Goal: Task Accomplishment & Management: Manage account settings

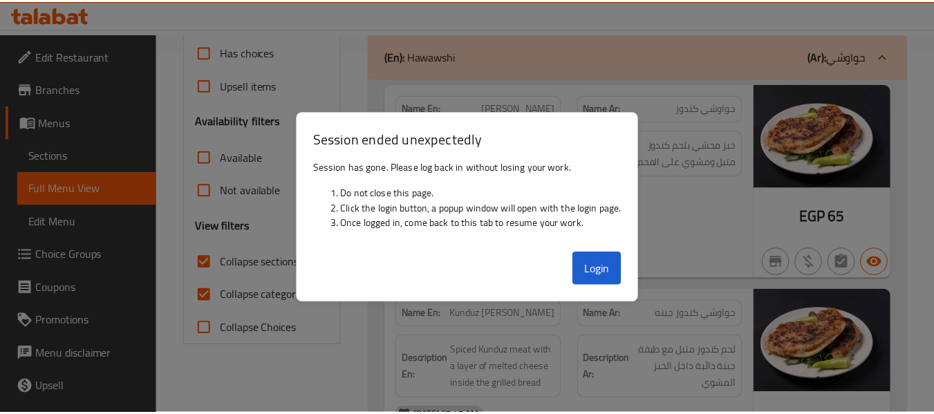
scroll to position [362, 0]
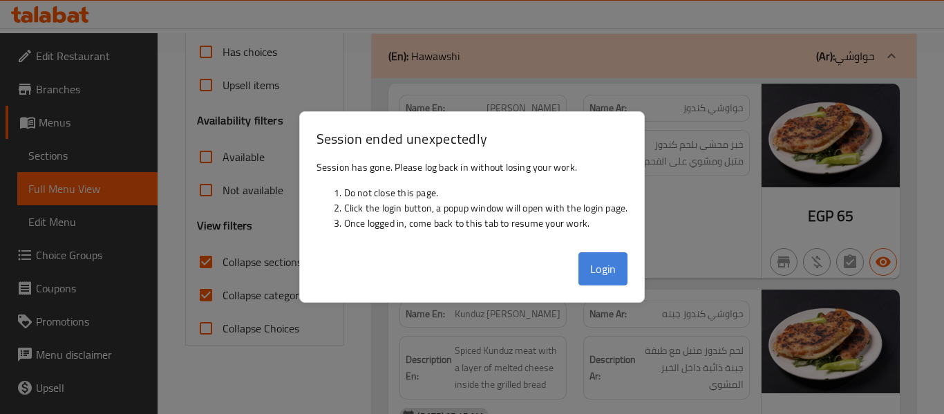
click at [616, 274] on button "Login" at bounding box center [603, 268] width 50 height 33
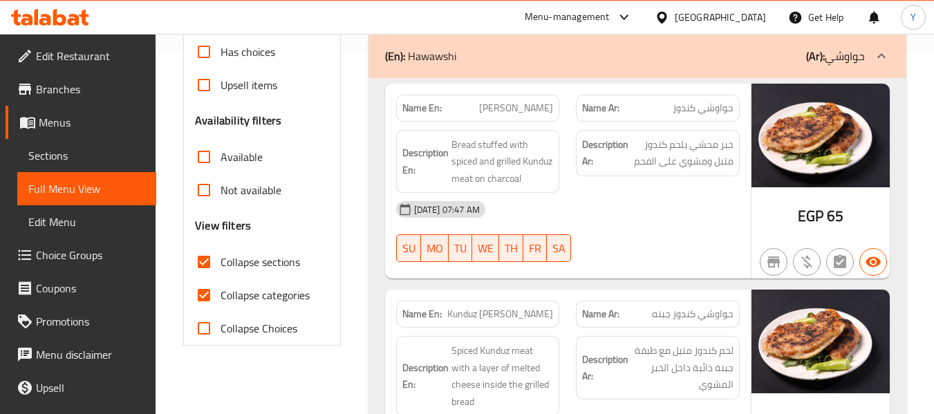
scroll to position [0, 0]
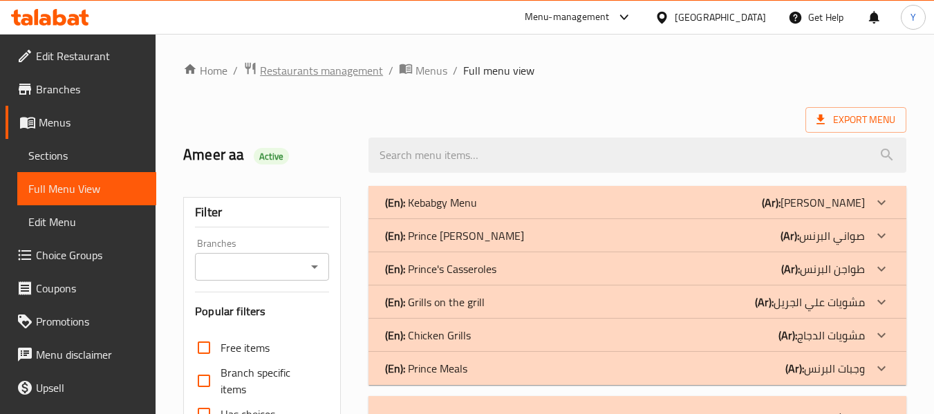
click at [340, 69] on span "Restaurants management" at bounding box center [321, 70] width 123 height 17
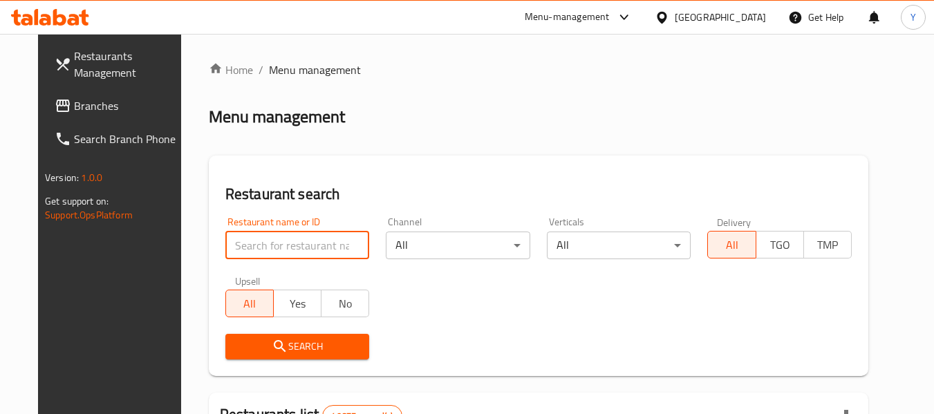
click at [345, 255] on input "search" at bounding box center [297, 245] width 144 height 28
paste input "الواحاتي"
type input "الواحاتي"
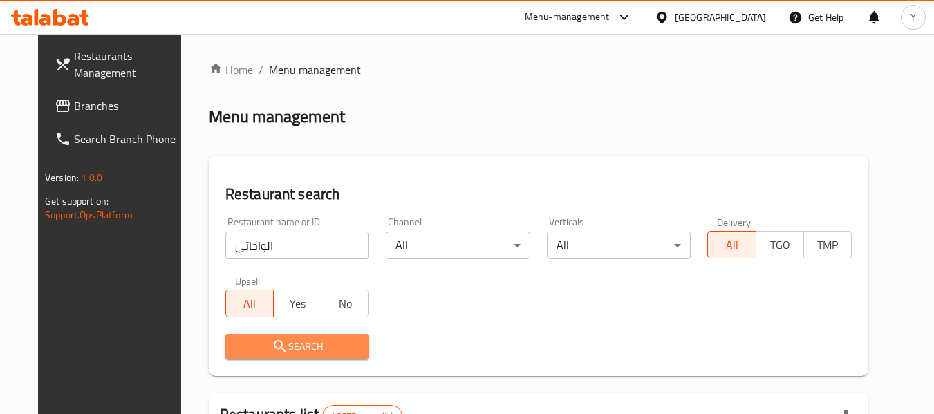
click at [337, 338] on span "Search" at bounding box center [297, 346] width 122 height 17
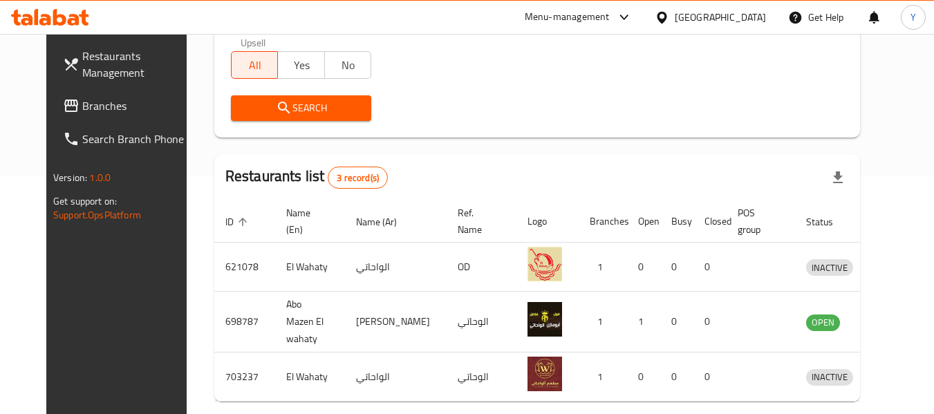
scroll to position [289, 0]
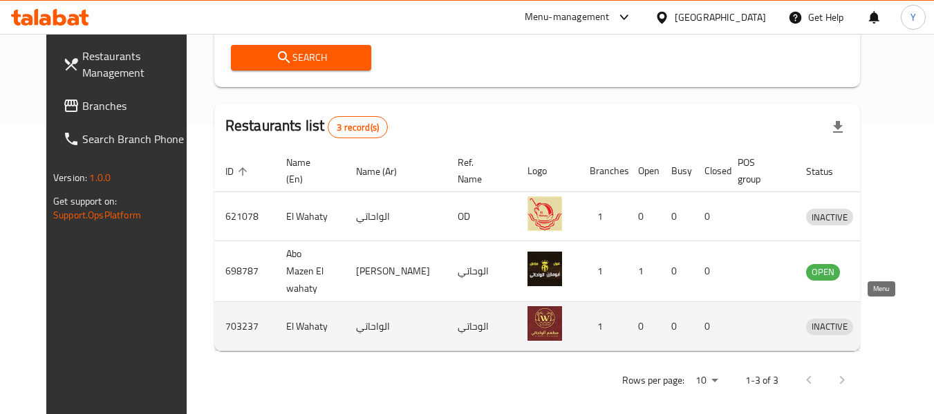
click at [881, 321] on icon "enhanced table" at bounding box center [888, 327] width 15 height 12
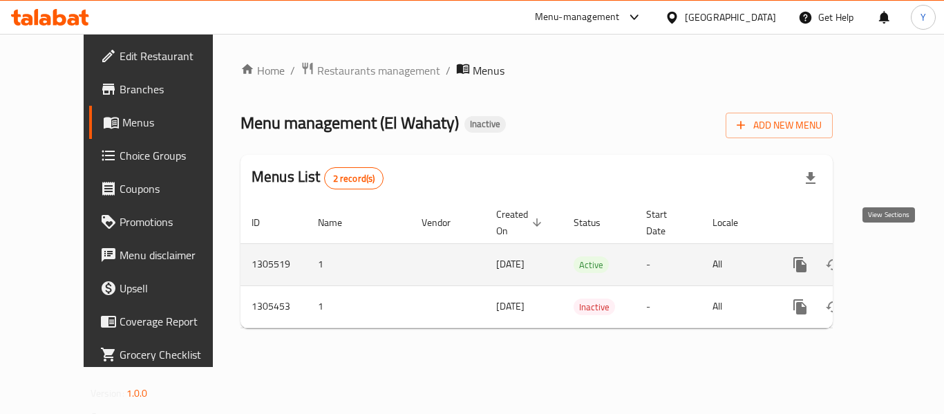
click at [891, 256] on icon "enhanced table" at bounding box center [899, 264] width 17 height 17
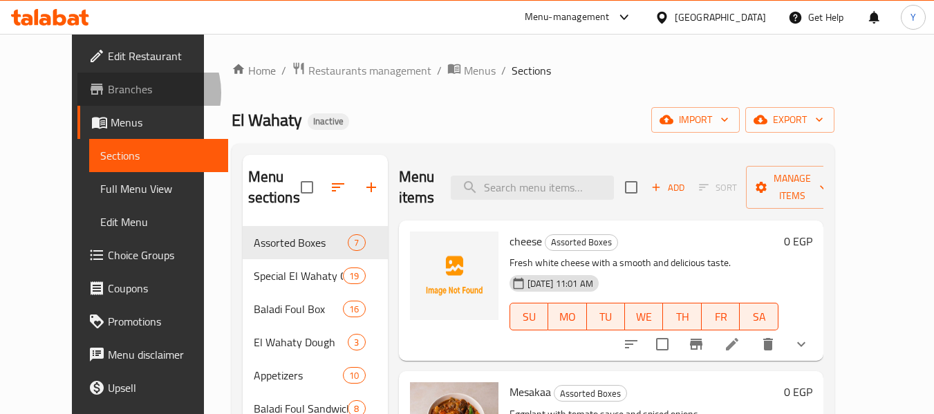
click at [108, 93] on span "Branches" at bounding box center [162, 89] width 109 height 17
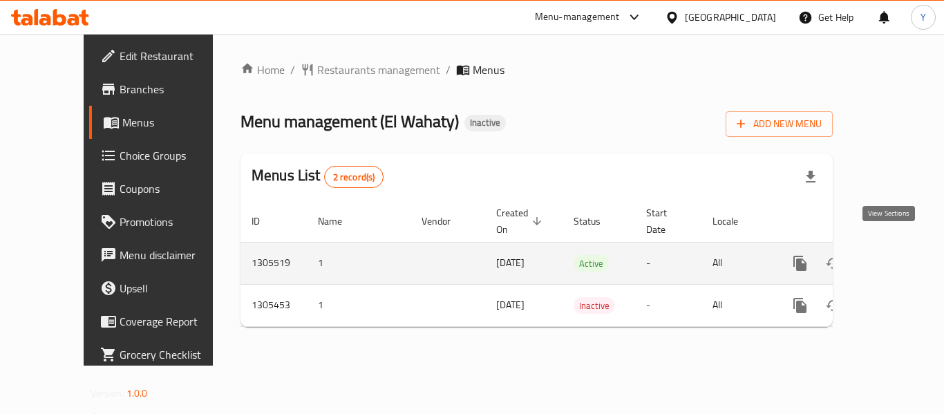
click at [893, 255] on icon "enhanced table" at bounding box center [899, 263] width 17 height 17
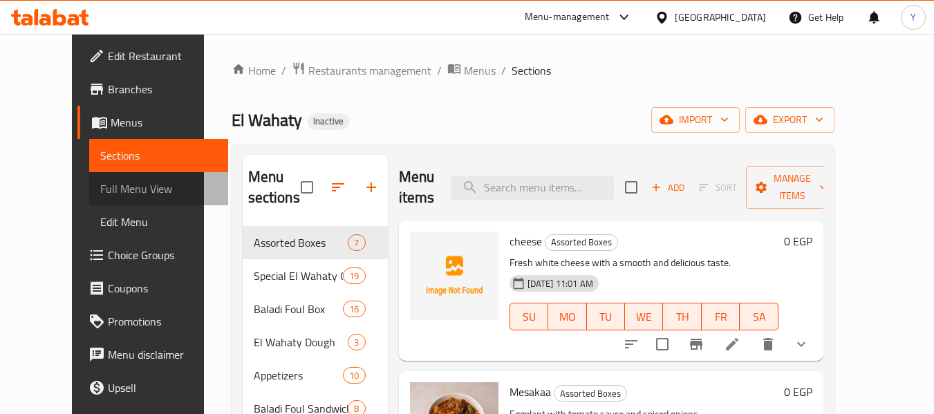
click at [122, 183] on span "Full Menu View" at bounding box center [158, 188] width 117 height 17
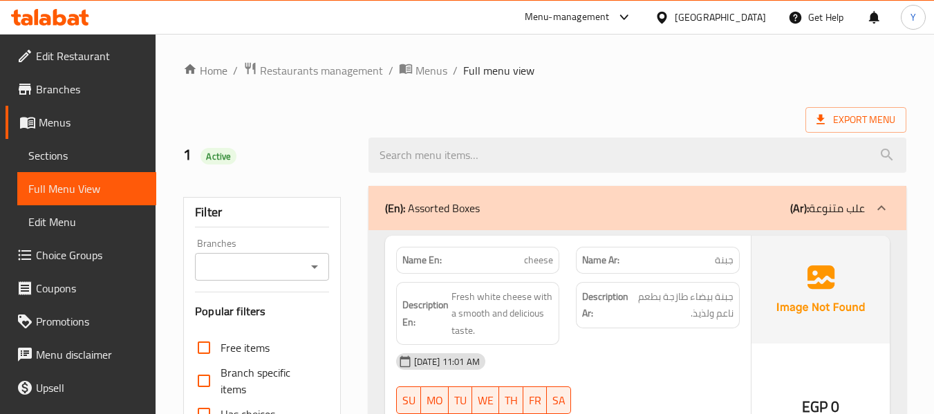
scroll to position [362, 0]
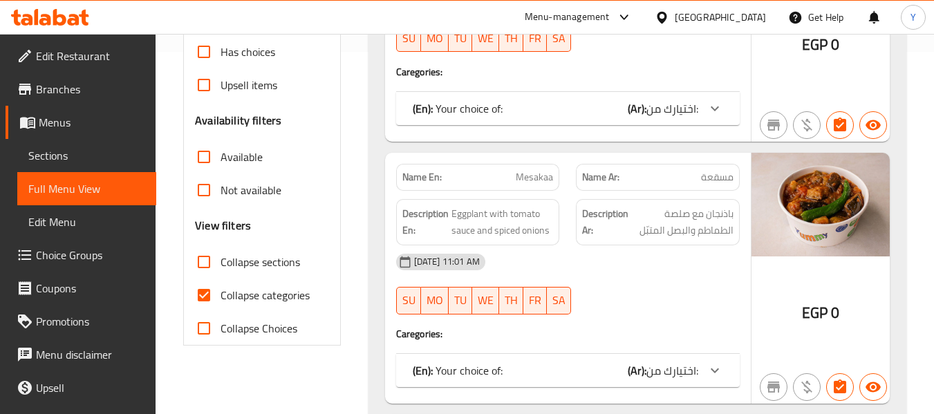
click at [418, 173] on strong "Name En:" at bounding box center [421, 177] width 39 height 15
copy strong "Name En:"
click at [418, 173] on strong "Name En:" at bounding box center [421, 177] width 39 height 15
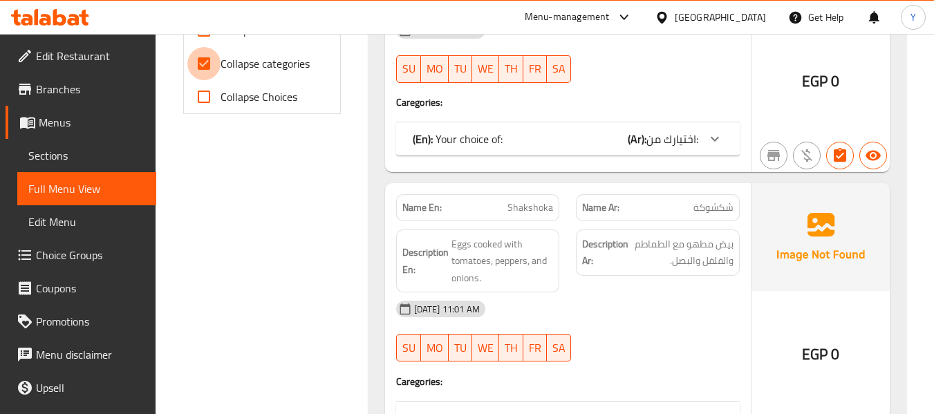
click at [206, 67] on input "Collapse categories" at bounding box center [203, 63] width 33 height 33
checkbox input "false"
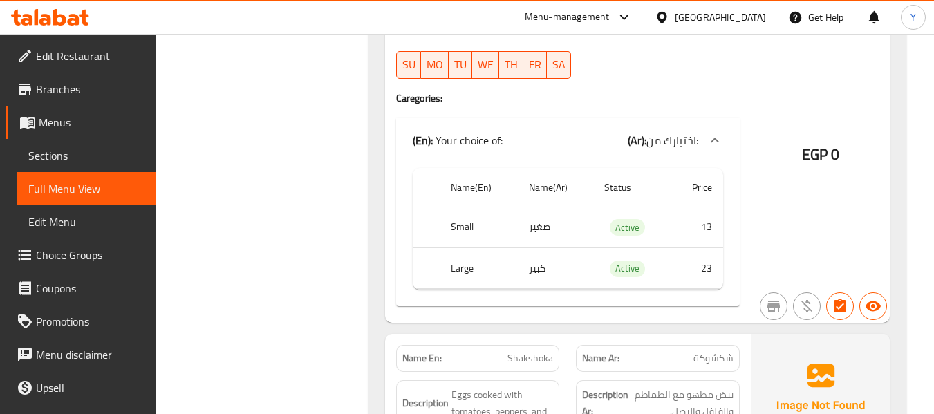
scroll to position [0, 0]
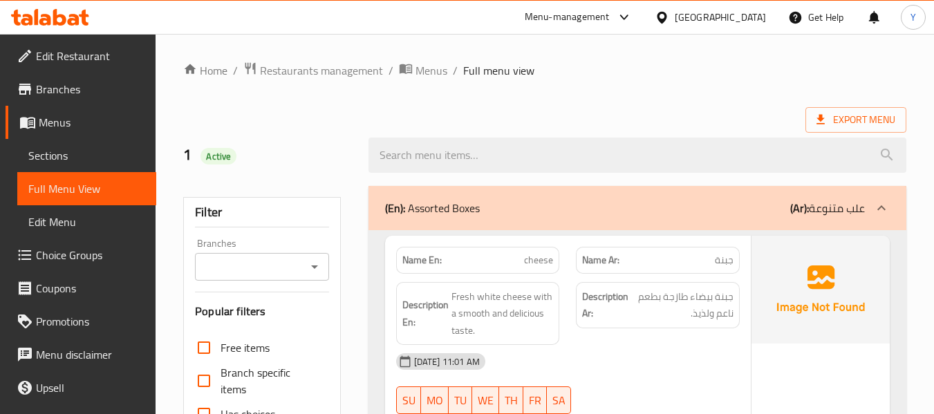
click at [755, 202] on div "(En): Assorted Boxes (Ar): علب متنوعة" at bounding box center [625, 208] width 480 height 17
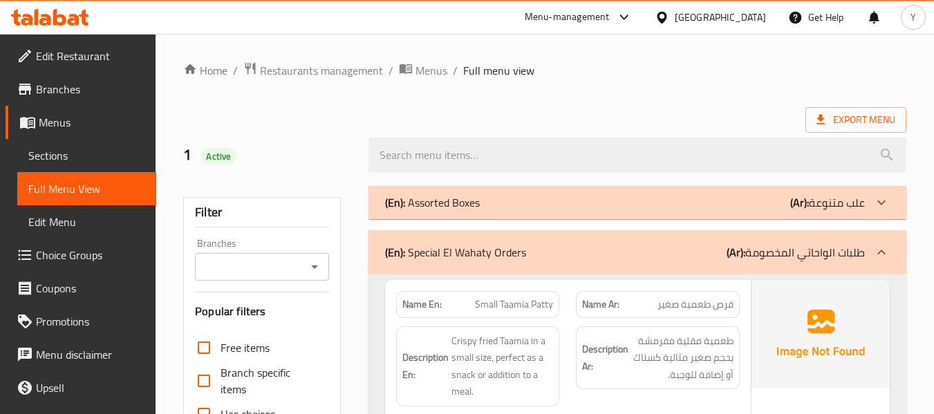
click at [768, 255] on p "(Ar): طلبات الواحاتي المخصومة" at bounding box center [795, 252] width 138 height 17
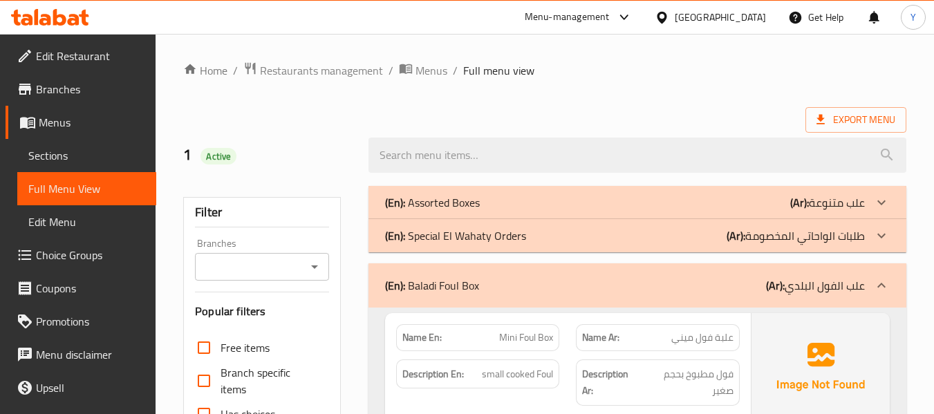
click at [773, 287] on b "(Ar):" at bounding box center [775, 285] width 19 height 21
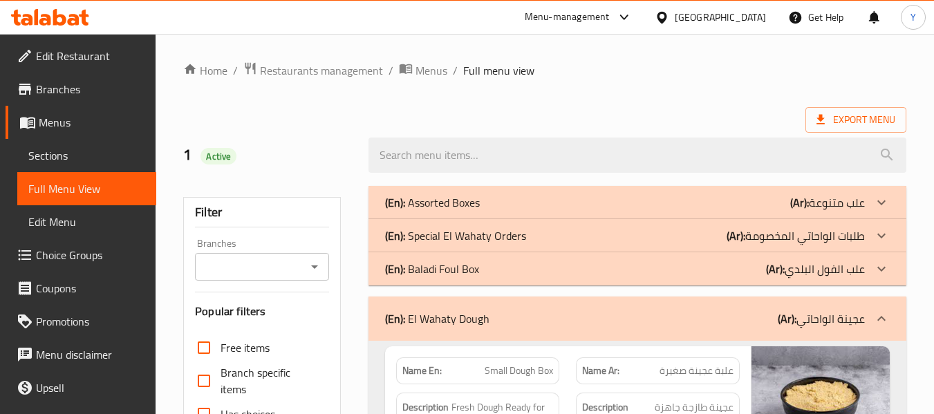
click at [770, 314] on div "(En): El Wahaty Dough (Ar): عجينة الواحاتي" at bounding box center [625, 318] width 480 height 17
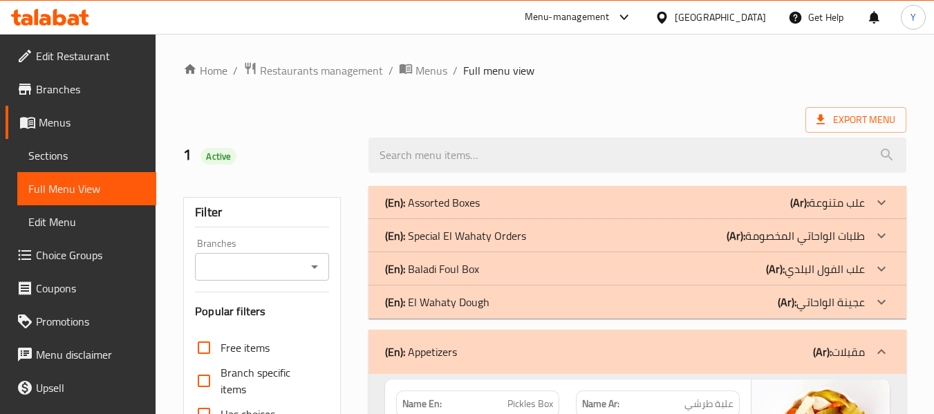
click at [761, 349] on div "(En): Appetizers (Ar): مقبلات" at bounding box center [625, 351] width 480 height 17
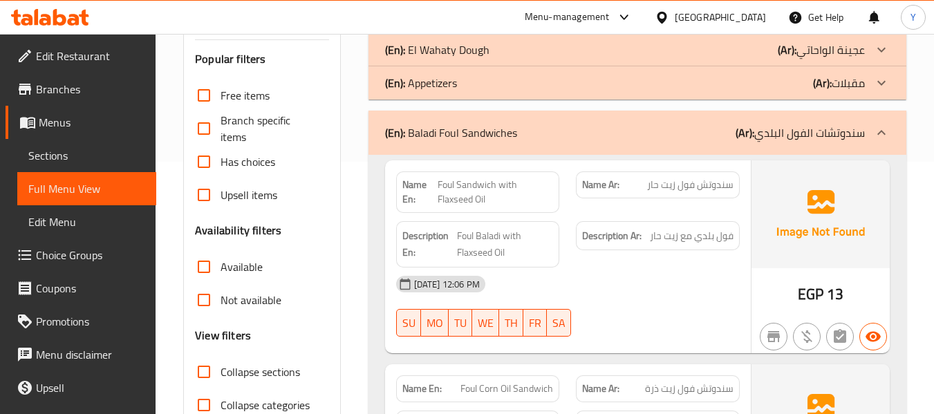
scroll to position [347, 0]
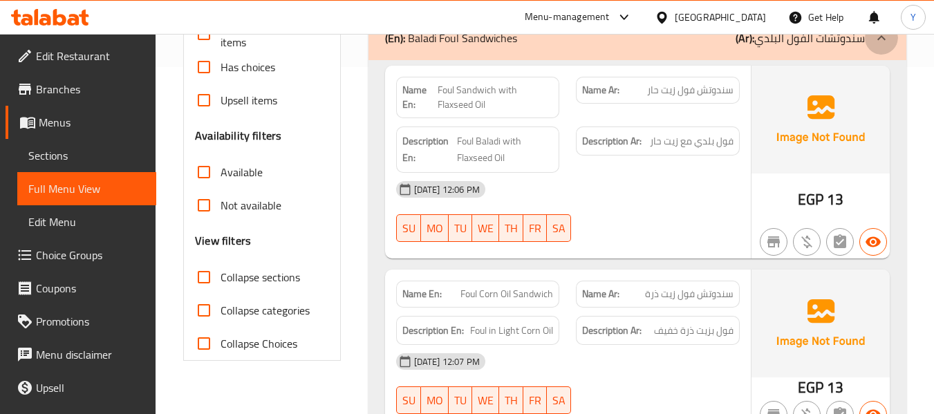
click at [874, 42] on icon at bounding box center [881, 38] width 17 height 17
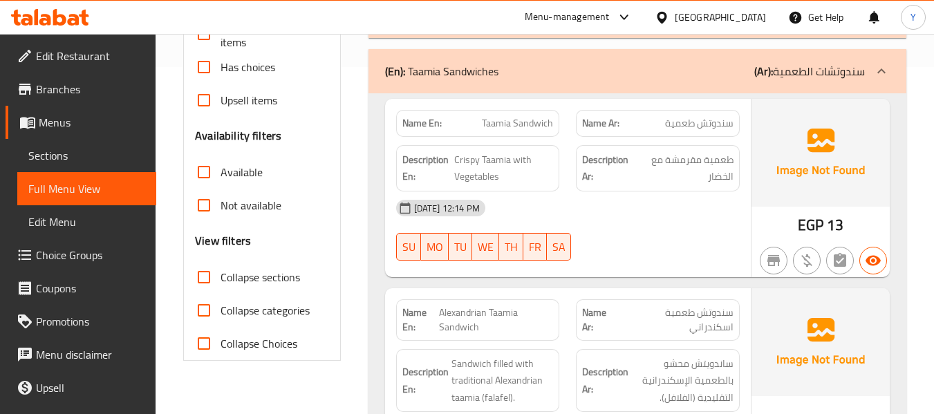
click at [851, 77] on p "(Ar): سندوتشات الطعمية" at bounding box center [809, 71] width 111 height 17
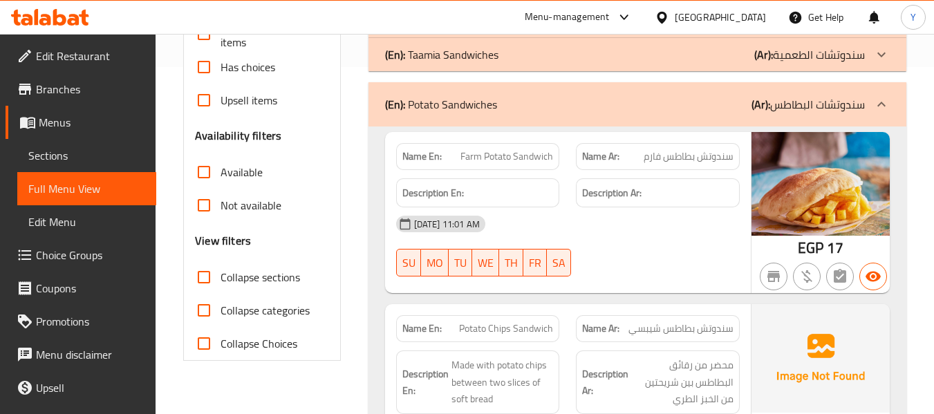
click at [853, 102] on p "(Ar): سندوتشات البطاطس" at bounding box center [807, 104] width 113 height 17
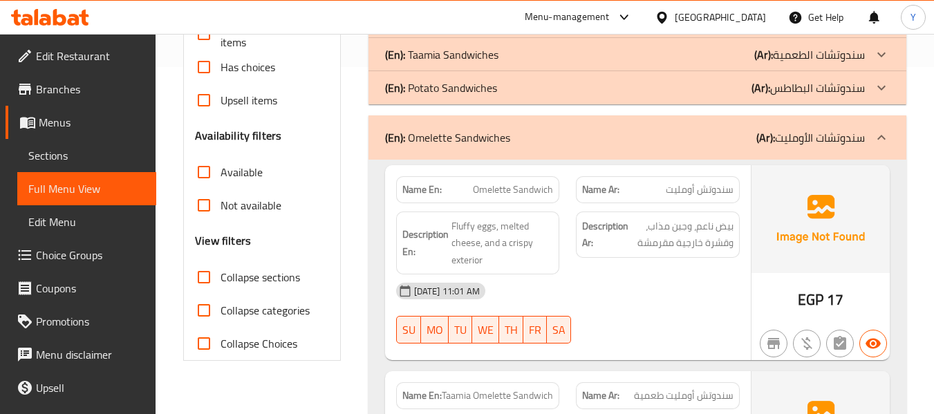
click at [849, 133] on p "(Ar): سندوتشات الأومليت" at bounding box center [810, 137] width 108 height 17
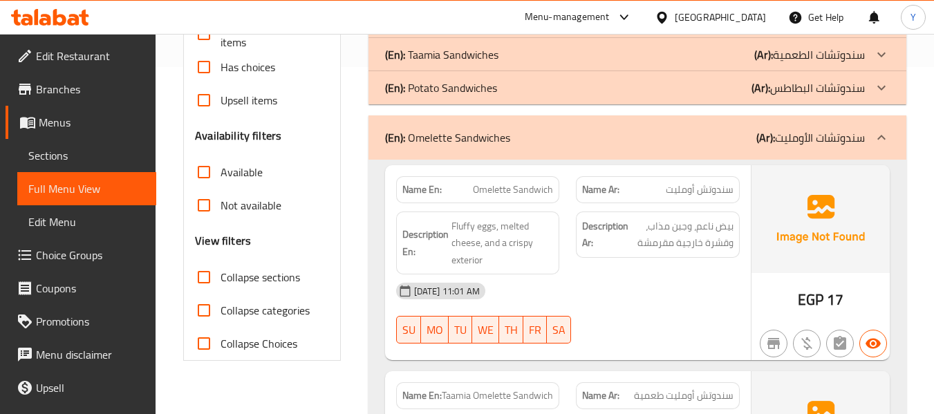
scroll to position [2150, 0]
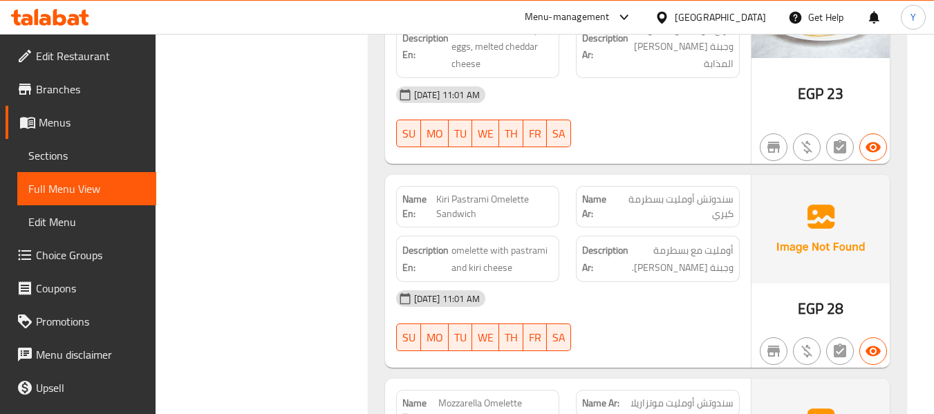
click at [578, 249] on div "Description Ar: أومليت مع بسطرمة وجبنة كيري." at bounding box center [658, 259] width 164 height 46
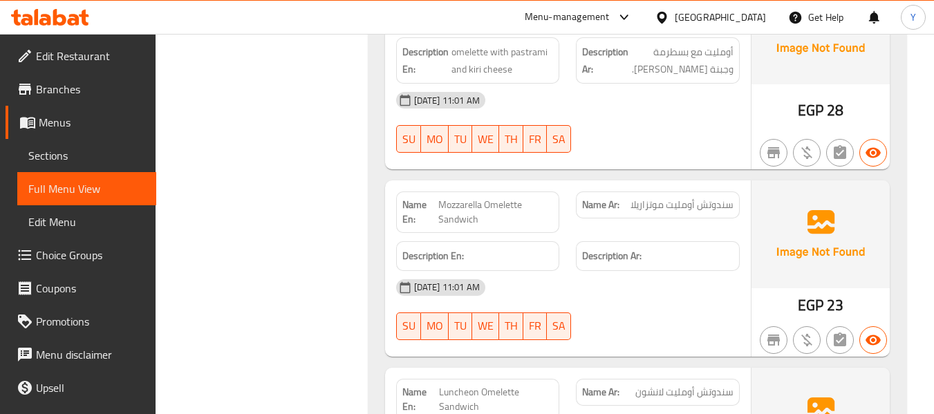
scroll to position [2261, 0]
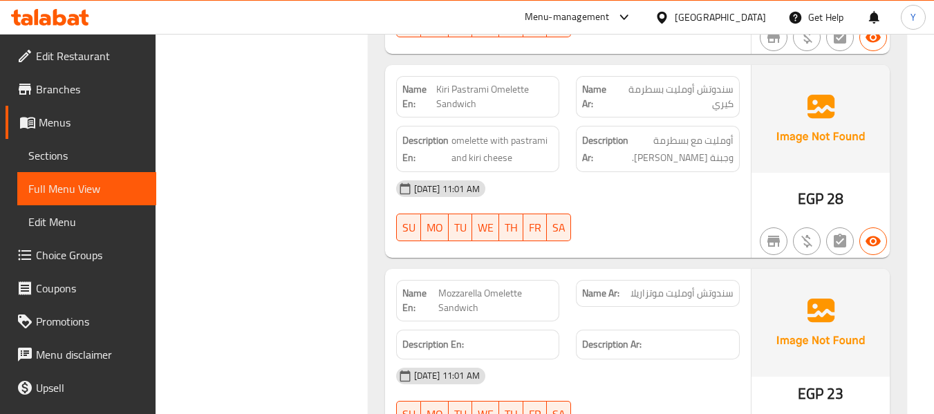
click at [411, 93] on strong "Name En:" at bounding box center [419, 96] width 34 height 29
copy strong "Name En:"
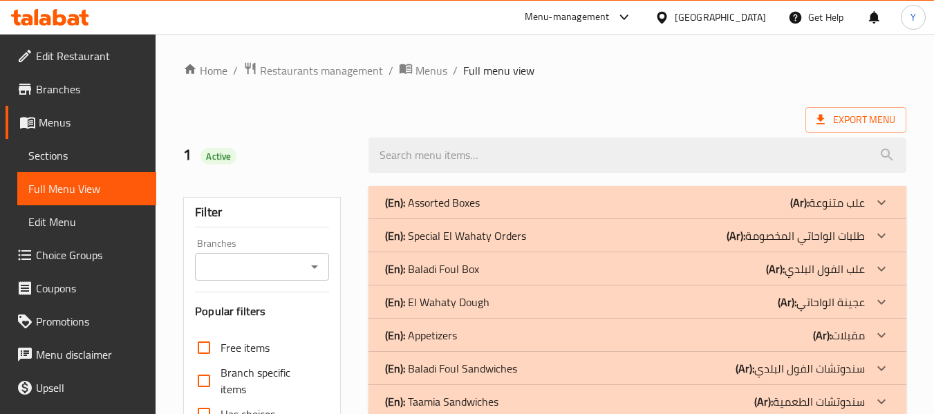
scroll to position [329, 0]
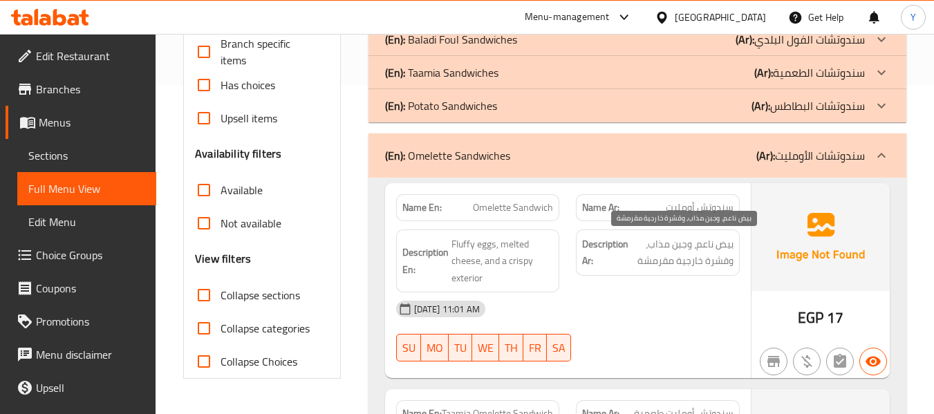
click at [652, 248] on span "بيض ناعم، وجبن مذاب، وقشرة خارجية مقرمشة" at bounding box center [682, 253] width 102 height 34
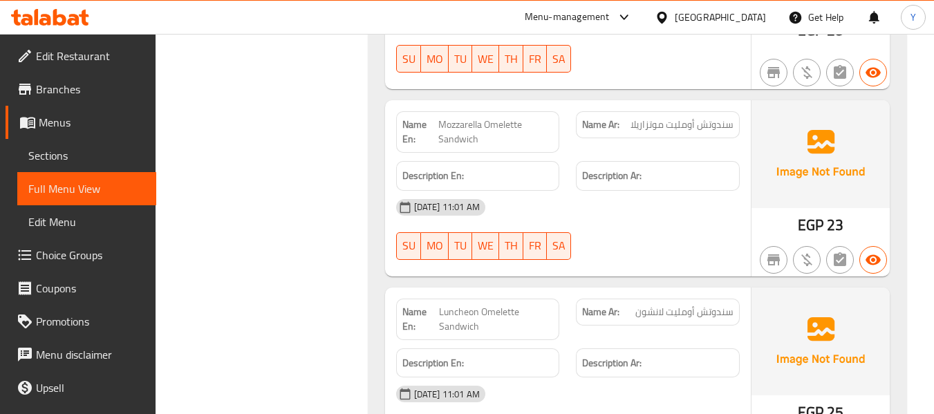
scroll to position [2151, 0]
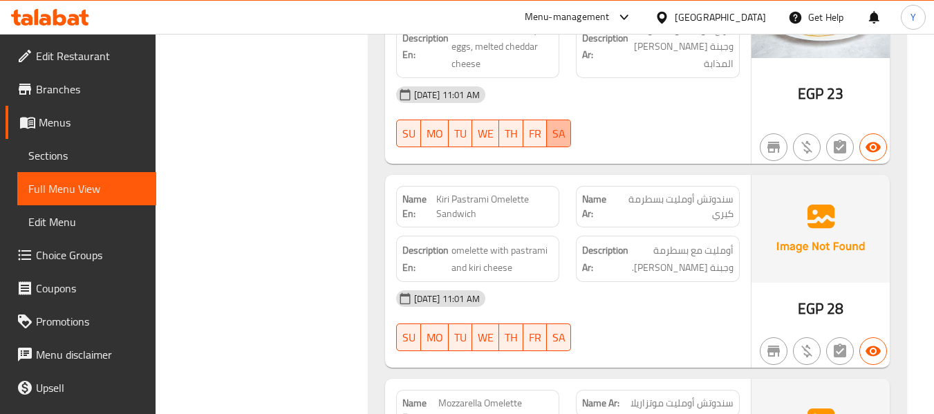
click at [560, 138] on span "SA" at bounding box center [558, 134] width 13 height 20
type button "6"
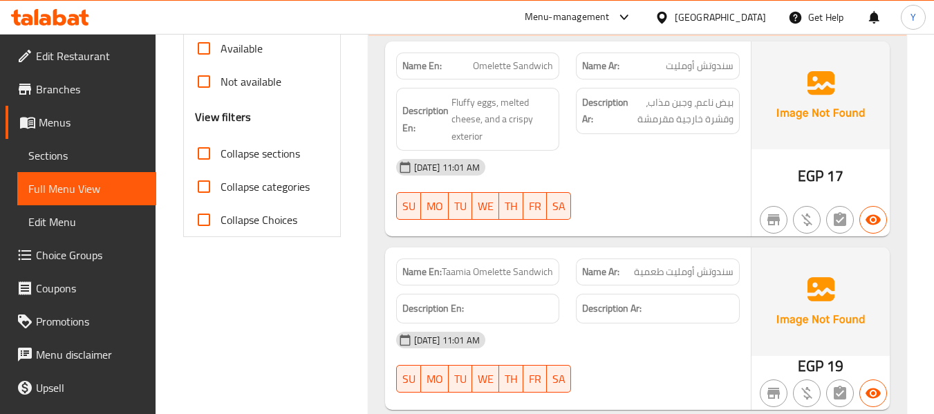
scroll to position [382, 0]
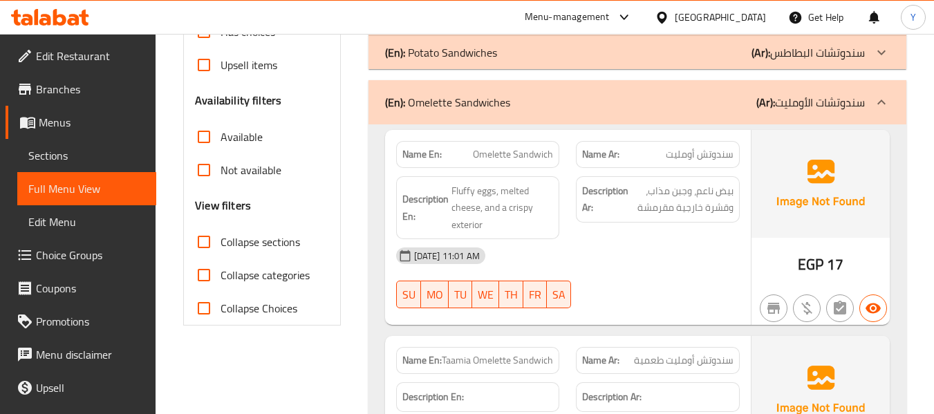
click at [623, 211] on strong "Description Ar:" at bounding box center [605, 199] width 46 height 34
click at [196, 238] on input "Collapse sections" at bounding box center [203, 241] width 33 height 33
checkbox input "true"
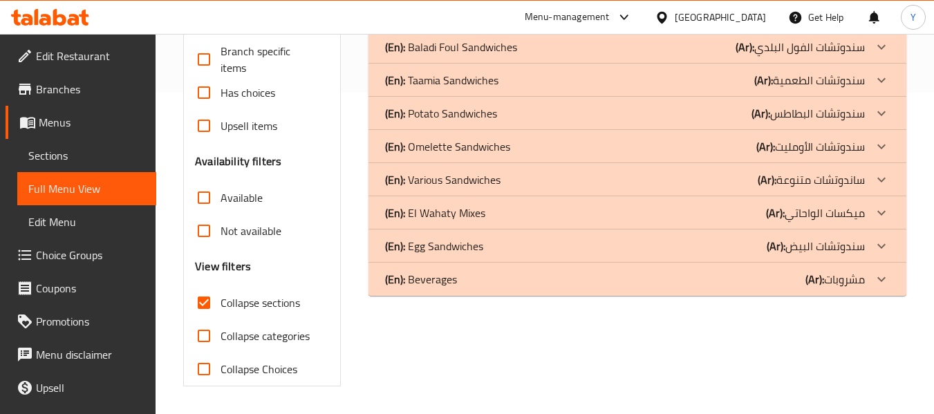
scroll to position [321, 0]
click at [196, 238] on input "Not available" at bounding box center [203, 230] width 33 height 33
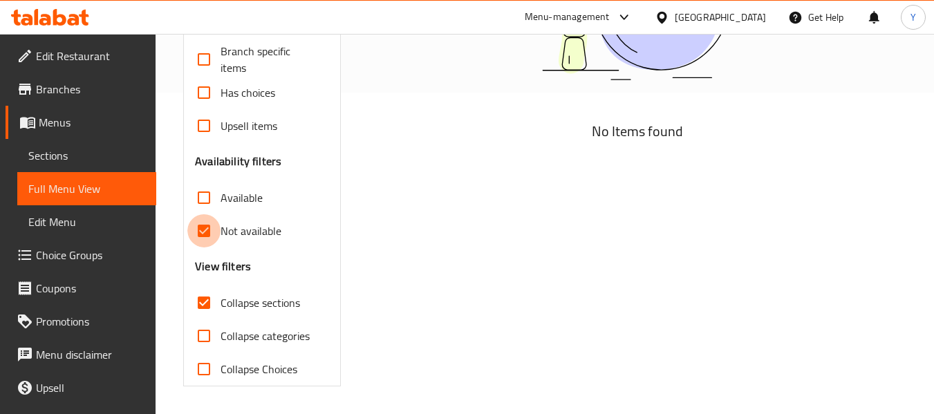
click at [196, 238] on input "Not available" at bounding box center [203, 230] width 33 height 33
checkbox input "false"
click at [209, 303] on input "Collapse sections" at bounding box center [203, 302] width 33 height 33
checkbox input "false"
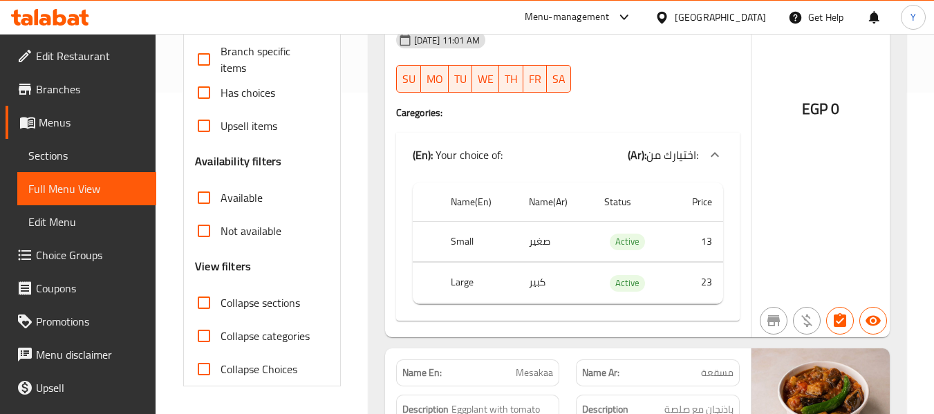
click at [706, 56] on div "[DATE] 11:01 AM" at bounding box center [568, 39] width 360 height 33
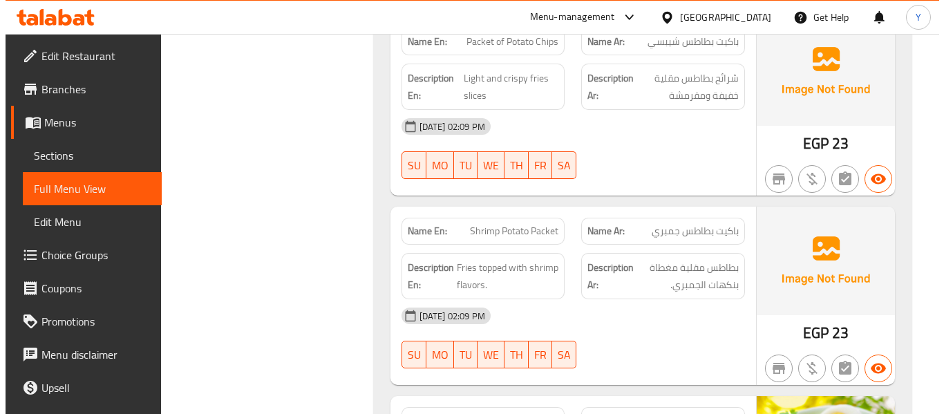
scroll to position [0, 0]
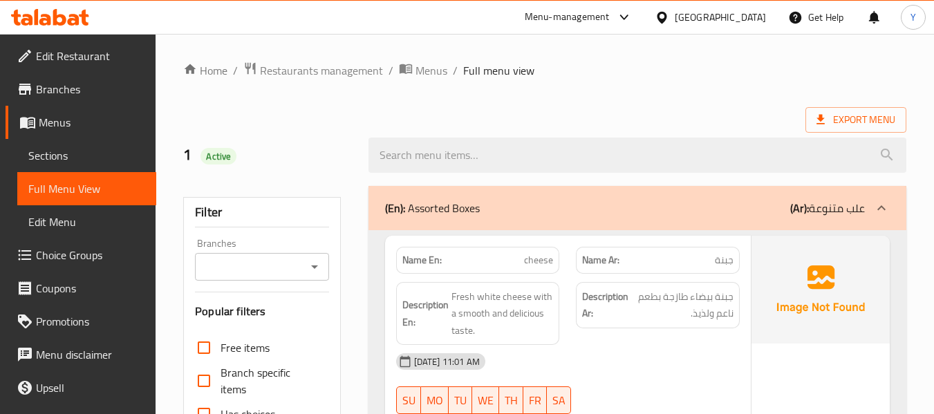
click at [91, 162] on span "Sections" at bounding box center [86, 155] width 117 height 17
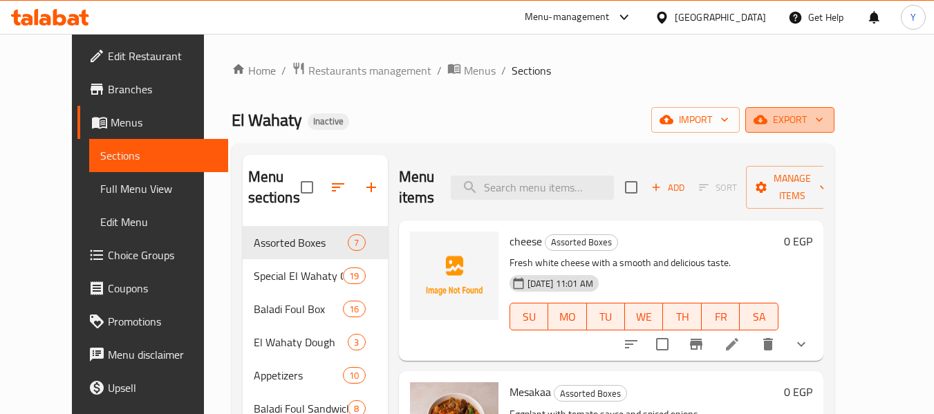
click at [823, 118] on span "export" at bounding box center [789, 119] width 67 height 17
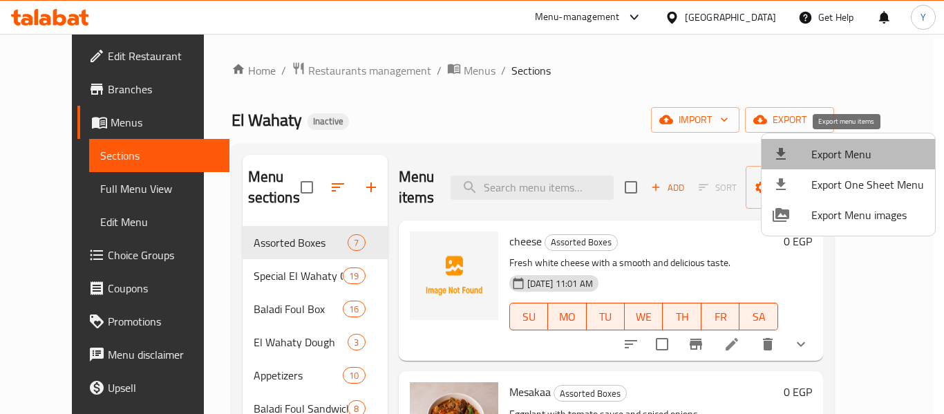
click at [879, 157] on span "Export Menu" at bounding box center [867, 154] width 113 height 17
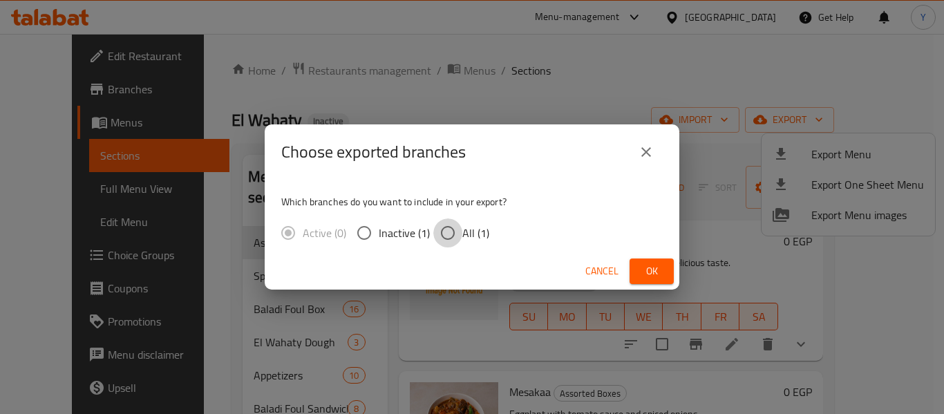
click at [446, 228] on input "All (1)" at bounding box center [447, 232] width 29 height 29
radio input "true"
click at [656, 265] on span "Ok" at bounding box center [652, 271] width 22 height 17
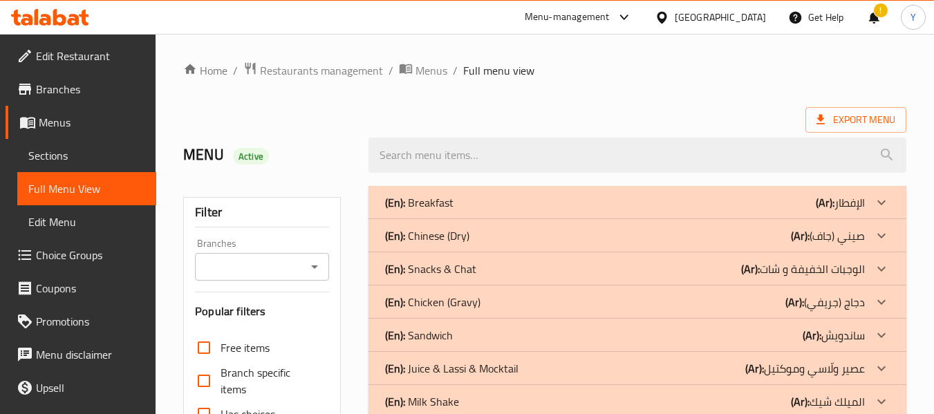
scroll to position [966, 0]
